Goal: Feedback & Contribution: Leave review/rating

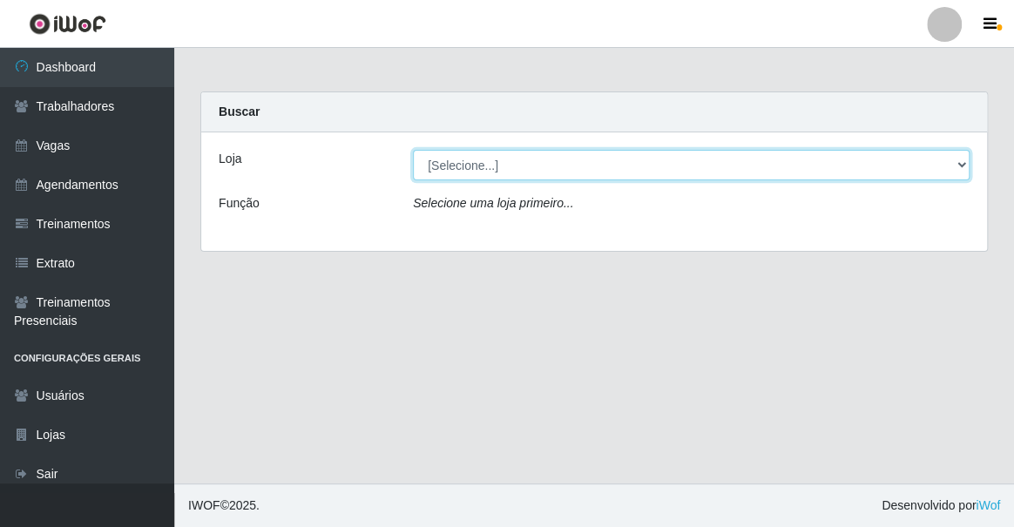
click at [461, 166] on select "[Selecione...] Famiglia Muccini - Ristorante [PERSON_NAME]" at bounding box center [691, 165] width 557 height 30
select select "267"
click at [413, 150] on select "[Selecione...] Famiglia Muccini - Ristorante [PERSON_NAME]" at bounding box center [691, 165] width 557 height 30
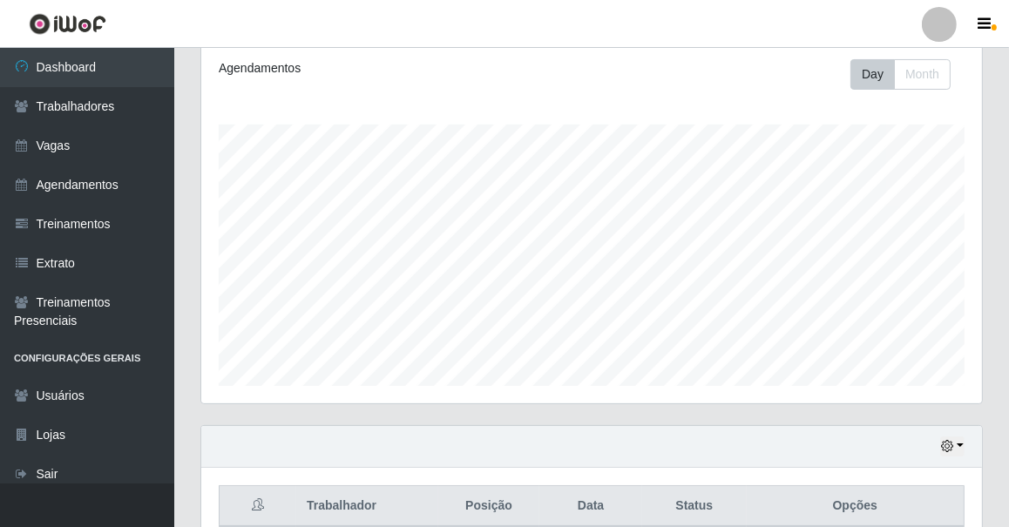
scroll to position [463, 0]
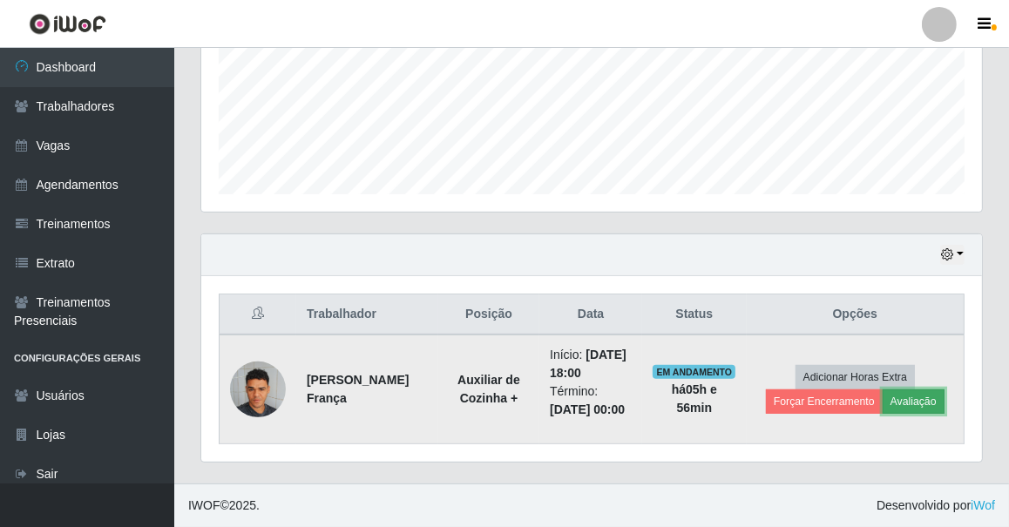
click at [897, 389] on button "Avaliação" at bounding box center [913, 401] width 62 height 24
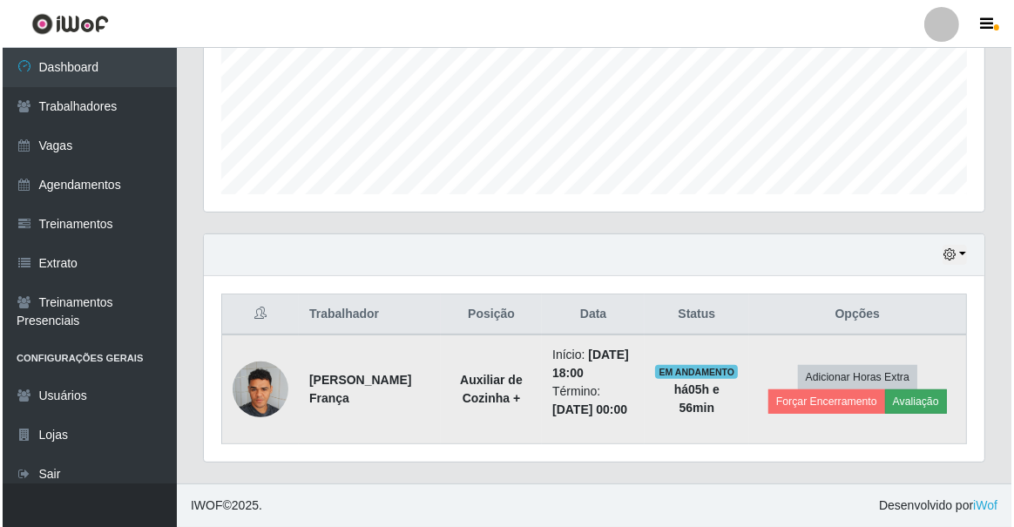
scroll to position [361, 773]
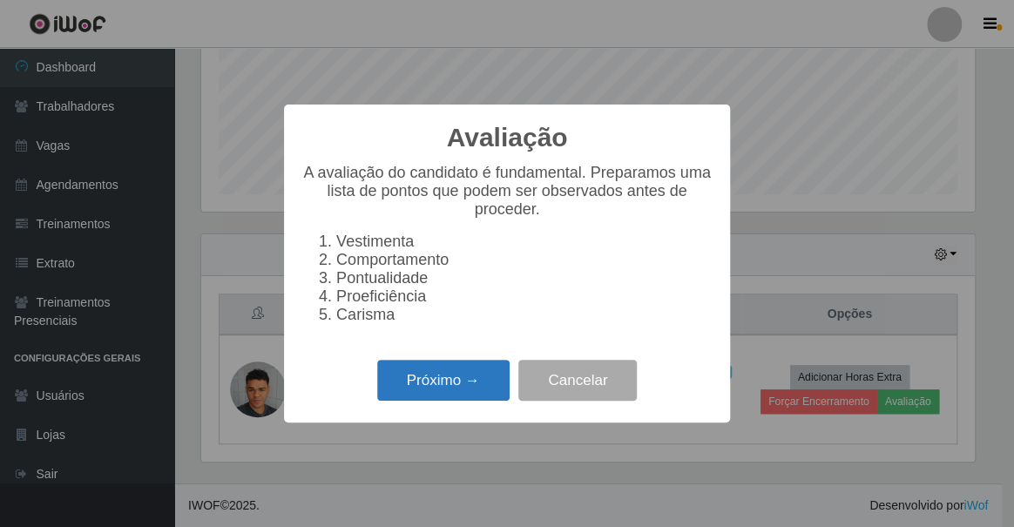
click at [453, 387] on button "Próximo →" at bounding box center [443, 380] width 132 height 41
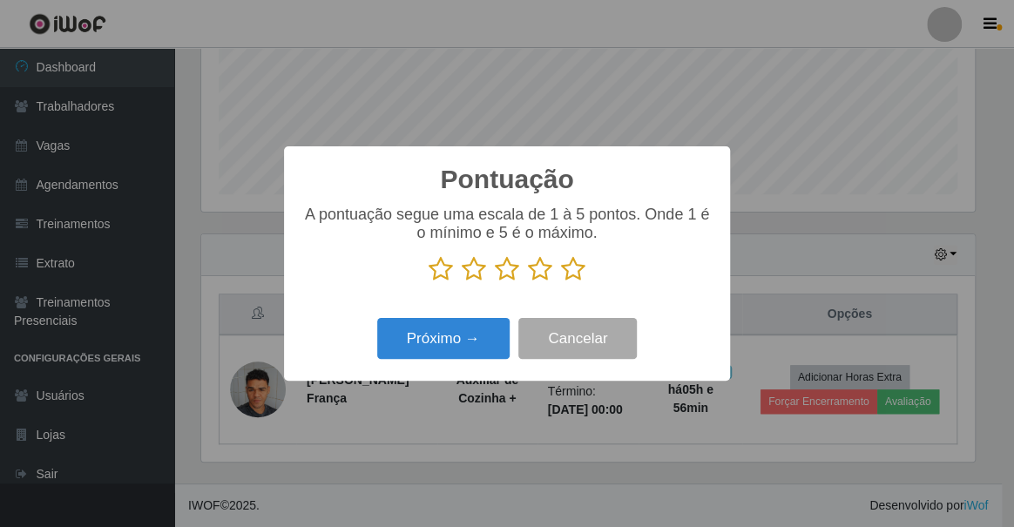
click at [573, 267] on icon at bounding box center [573, 269] width 24 height 26
click at [561, 282] on input "radio" at bounding box center [561, 282] width 0 height 0
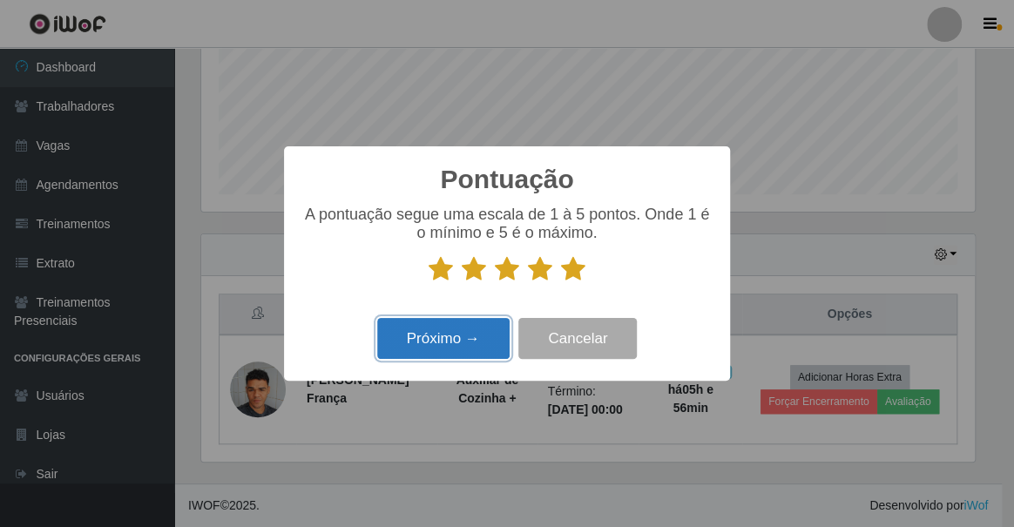
click at [471, 336] on button "Próximo →" at bounding box center [443, 338] width 132 height 41
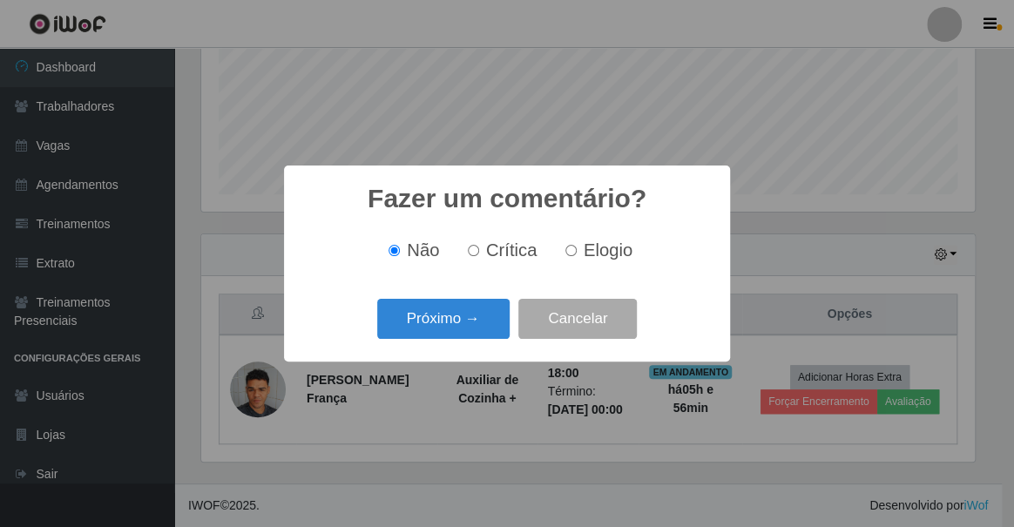
click at [565, 247] on input "Elogio" at bounding box center [570, 250] width 11 height 11
radio input "true"
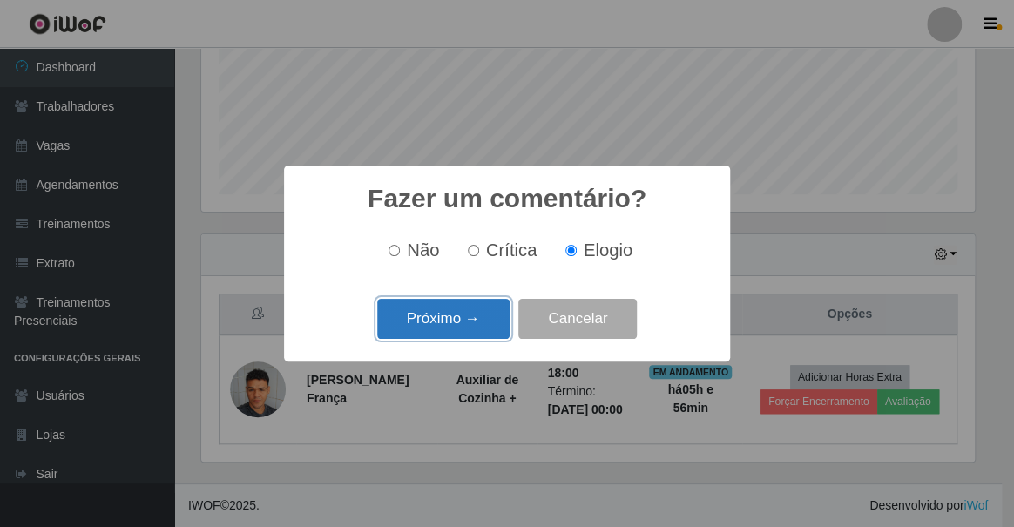
click at [483, 313] on button "Próximo →" at bounding box center [443, 319] width 132 height 41
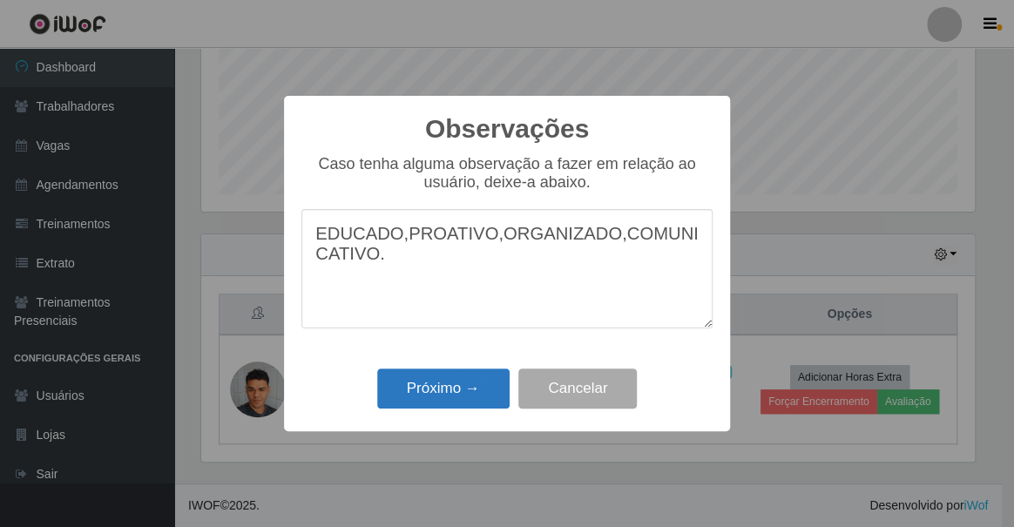
type textarea "EDUCADO,PROATIVO,ORGANIZADO,COMUNICATIVO."
click at [488, 388] on button "Próximo →" at bounding box center [443, 388] width 132 height 41
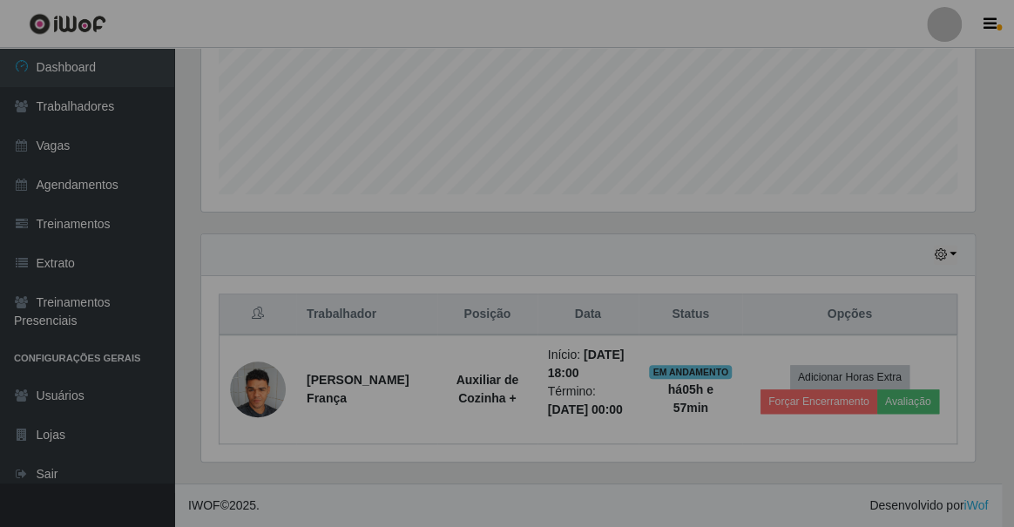
scroll to position [361, 780]
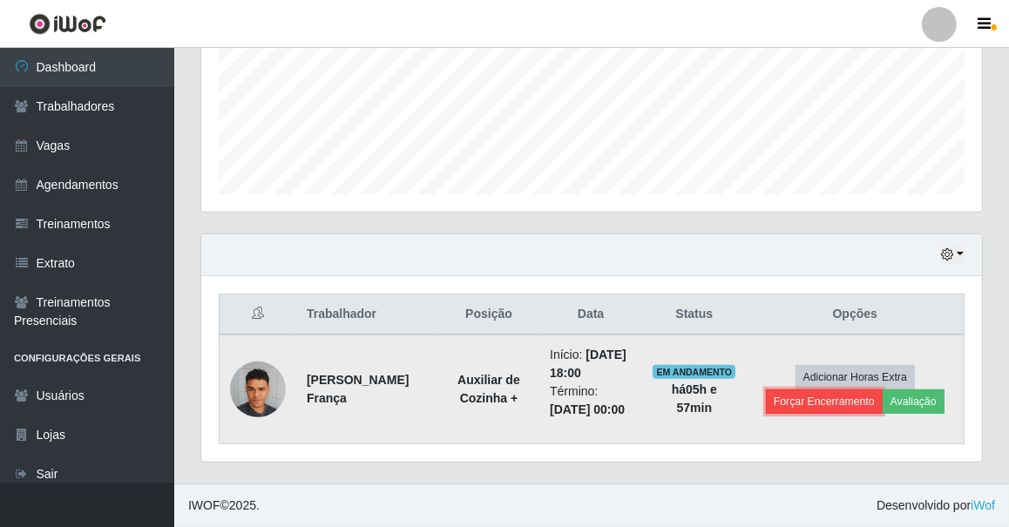
click at [777, 389] on button "Forçar Encerramento" at bounding box center [824, 401] width 117 height 24
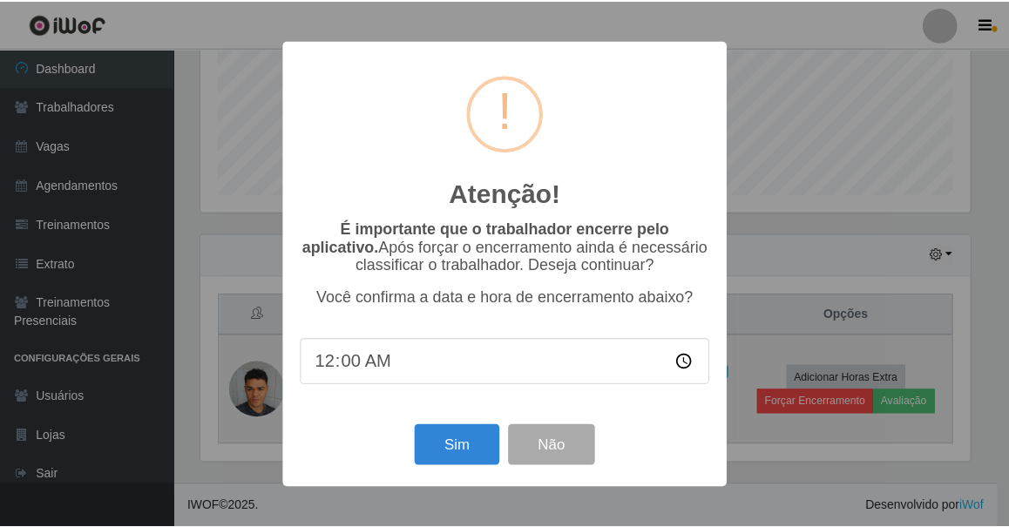
scroll to position [361, 773]
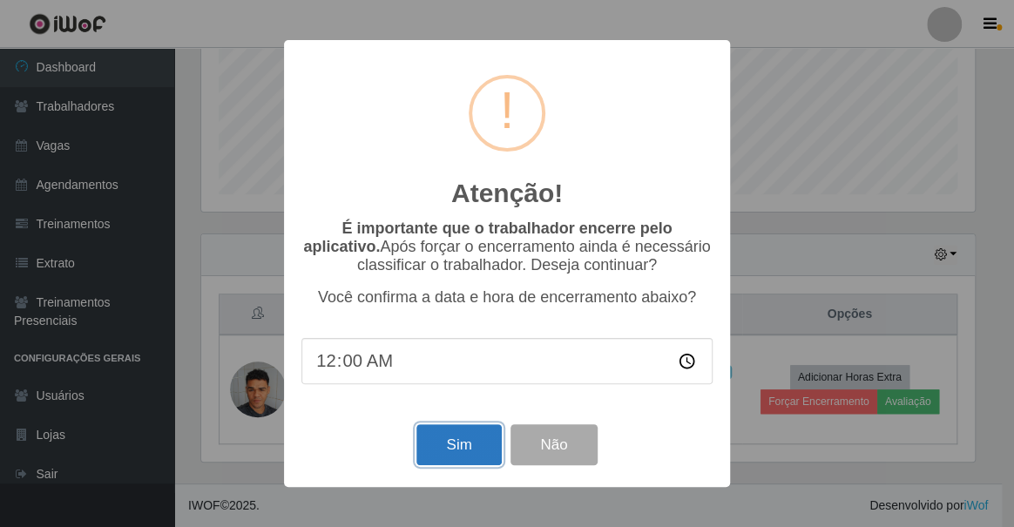
click at [475, 435] on button "Sim" at bounding box center [458, 444] width 84 height 41
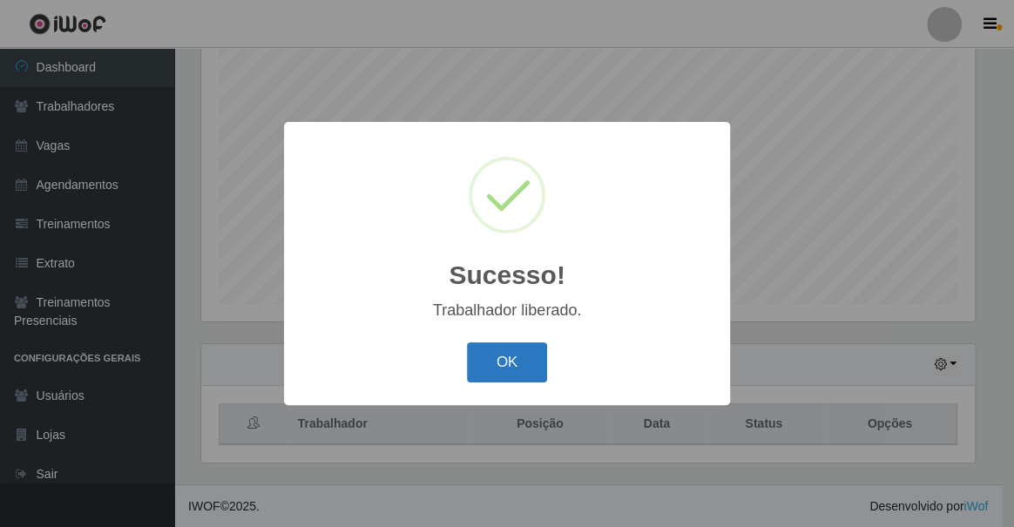
click at [496, 367] on button "OK" at bounding box center [507, 362] width 81 height 41
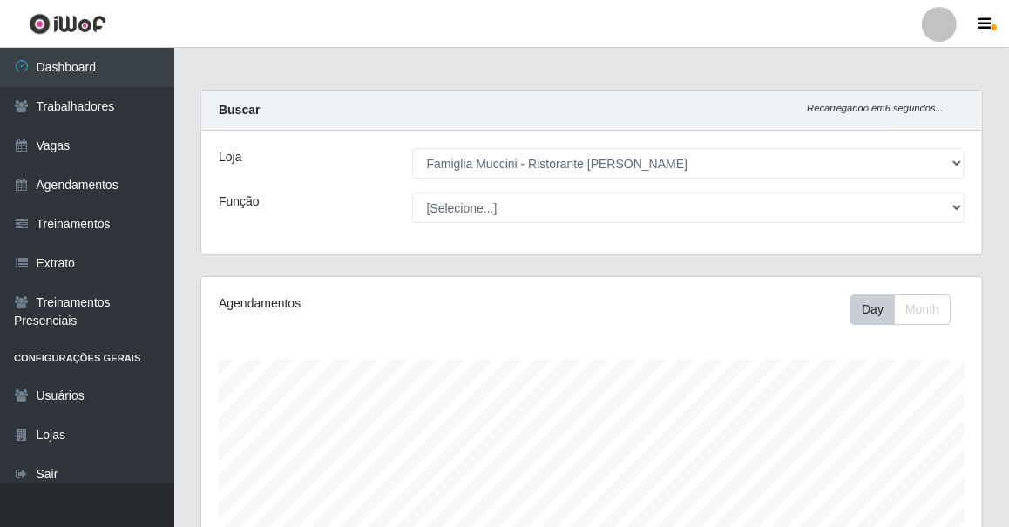
scroll to position [0, 0]
